Goal: Information Seeking & Learning: Learn about a topic

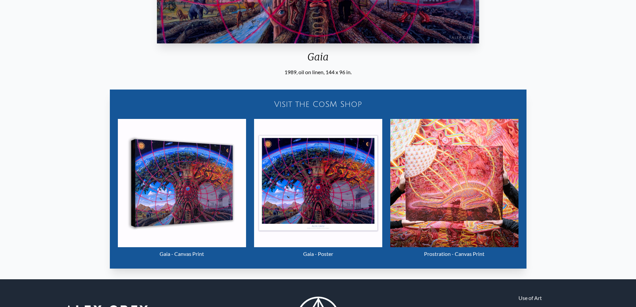
scroll to position [315, 0]
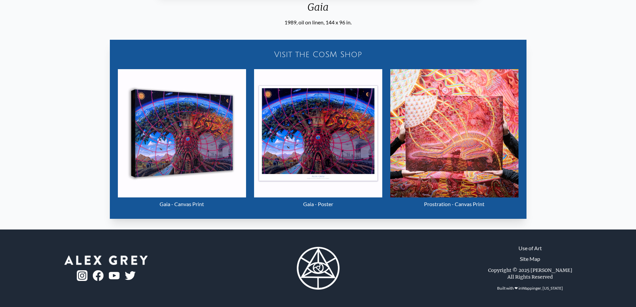
click at [183, 125] on img "15 / 22" at bounding box center [182, 133] width 128 height 128
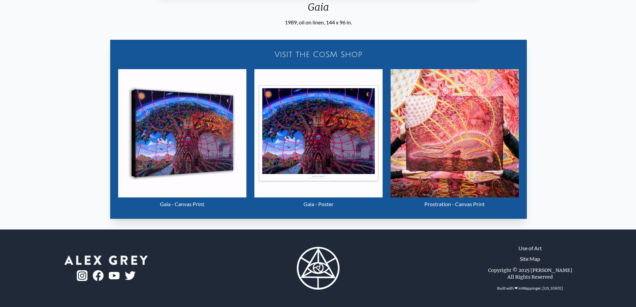
click at [334, 118] on img "15 / 22" at bounding box center [318, 133] width 128 height 128
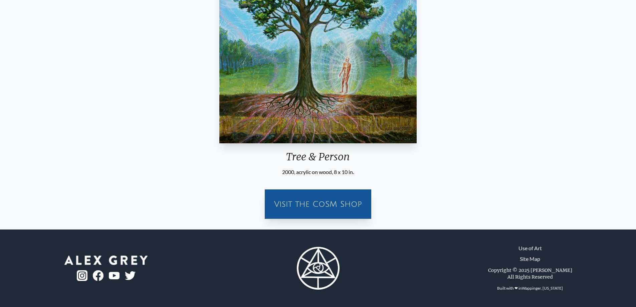
scroll to position [165, 0]
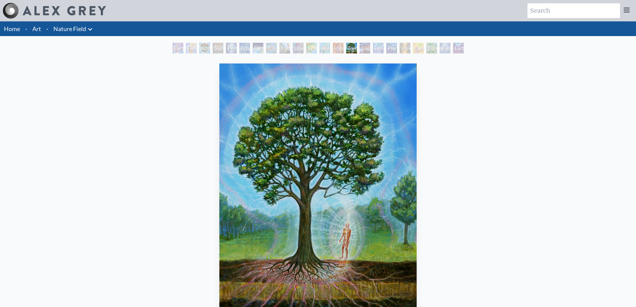
click at [337, 49] on div "Vajra Horse" at bounding box center [338, 48] width 11 height 11
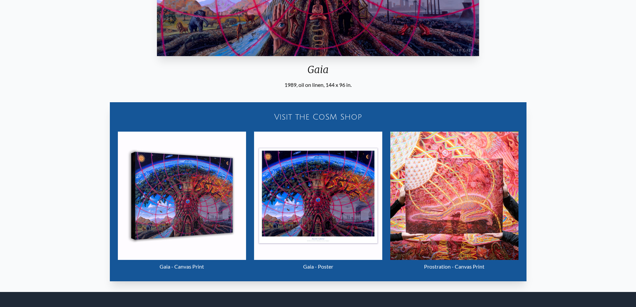
scroll to position [315, 0]
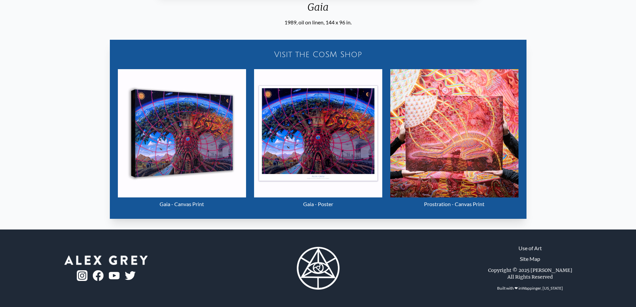
click at [190, 139] on img "15 / 22" at bounding box center [182, 133] width 128 height 128
